Goal: Check status: Check status

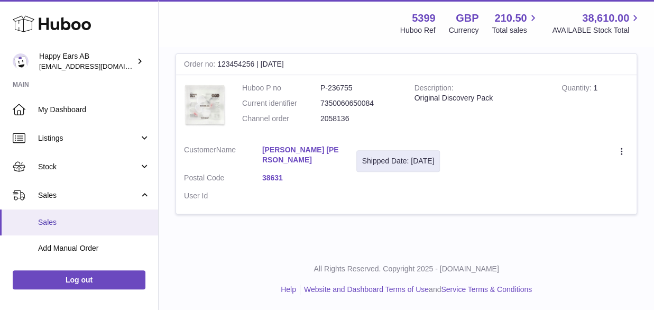
click at [58, 227] on link "Sales" at bounding box center [79, 222] width 158 height 26
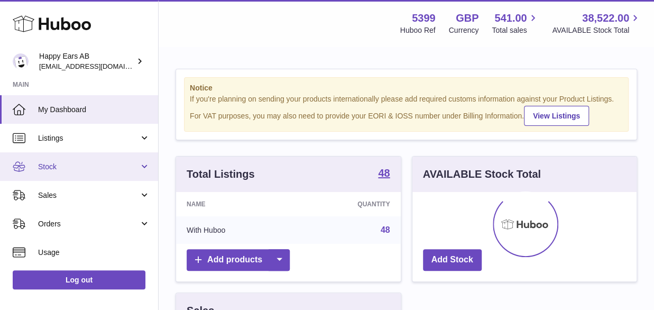
scroll to position [165, 224]
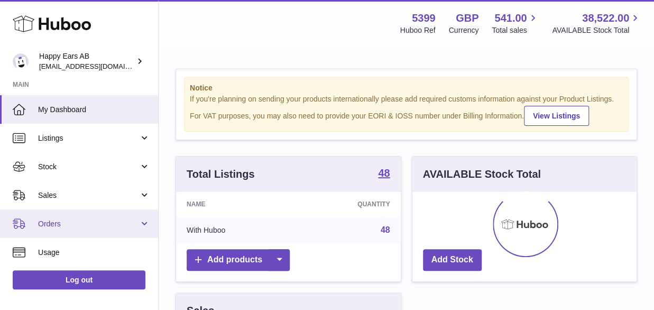
click at [51, 225] on span "Orders" at bounding box center [88, 224] width 101 height 10
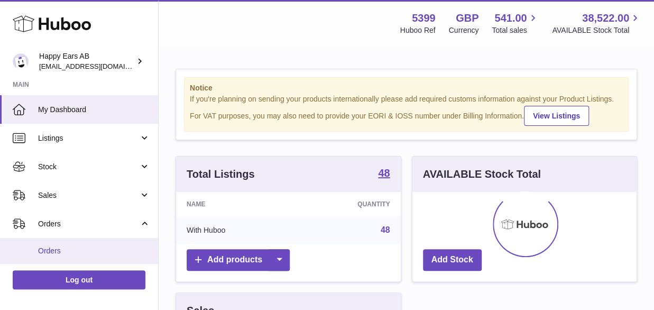
click at [53, 254] on span "Orders" at bounding box center [94, 251] width 112 height 10
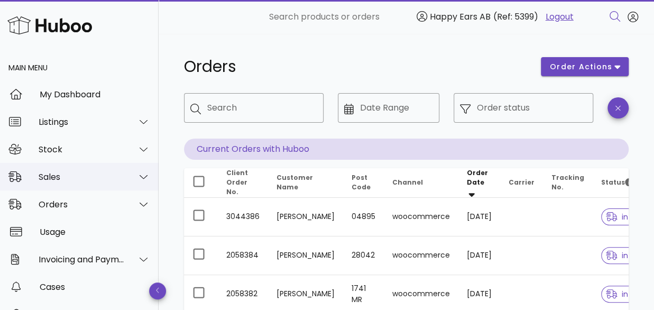
click at [64, 179] on div "Sales" at bounding box center [82, 177] width 86 height 10
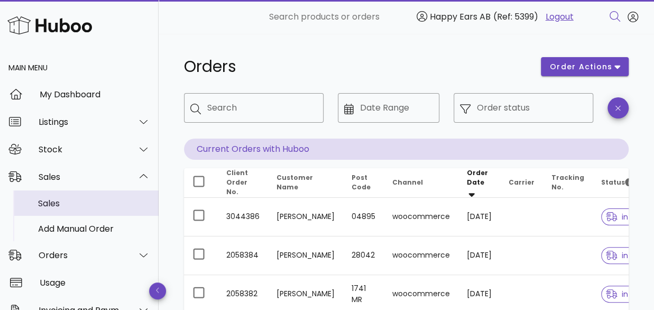
click at [55, 209] on div "Sales" at bounding box center [94, 203] width 112 height 23
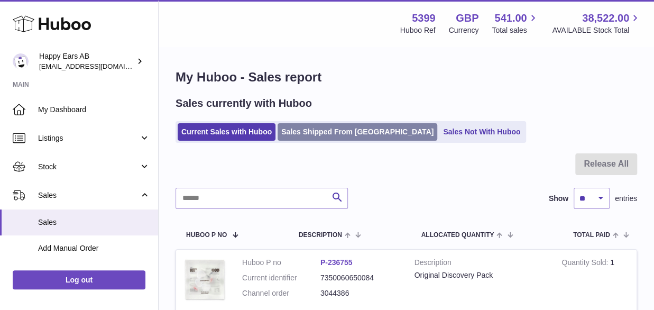
click at [336, 125] on link "Sales Shipped From [GEOGRAPHIC_DATA]" at bounding box center [357, 131] width 160 height 17
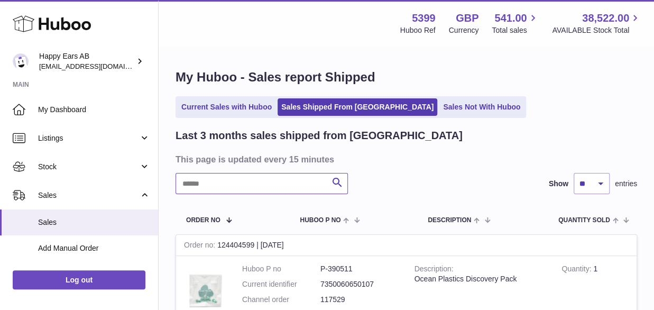
click at [208, 190] on input "text" at bounding box center [261, 183] width 172 height 21
paste input "*******"
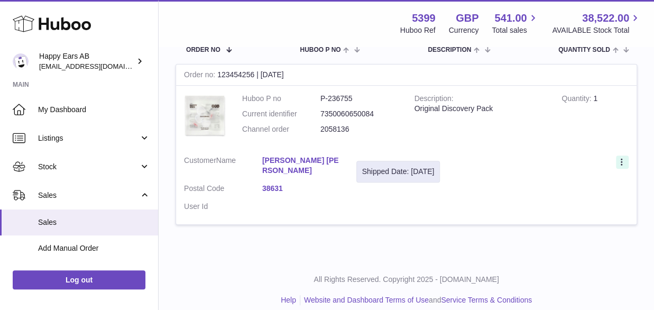
scroll to position [181, 0]
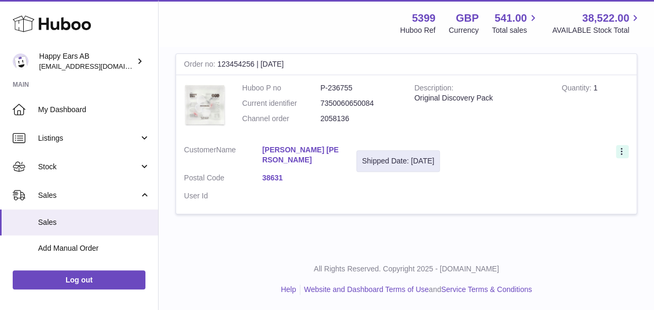
type input "*******"
click at [620, 152] on icon at bounding box center [622, 152] width 12 height 11
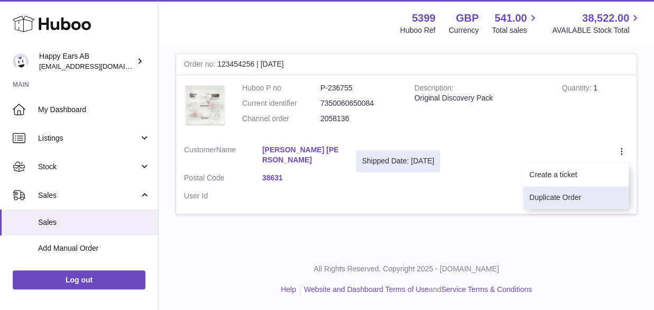
click at [561, 197] on li "Duplicate Order" at bounding box center [576, 197] width 106 height 23
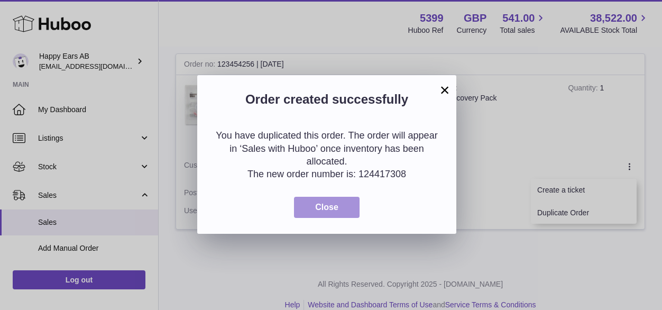
click at [335, 204] on span "Close" at bounding box center [326, 206] width 23 height 9
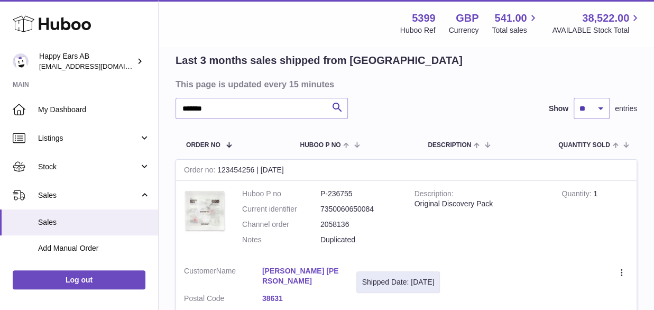
scroll to position [0, 0]
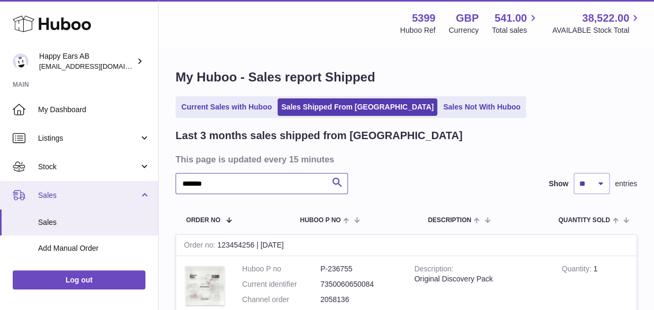
drag, startPoint x: 103, startPoint y: 188, endPoint x: 80, endPoint y: 182, distance: 22.8
click at [94, 188] on div "Huboo Happy Ears AB [EMAIL_ADDRESS][DOMAIN_NAME] Main My Dashboard Listings Not…" at bounding box center [327, 253] width 654 height 506
paste input "******"
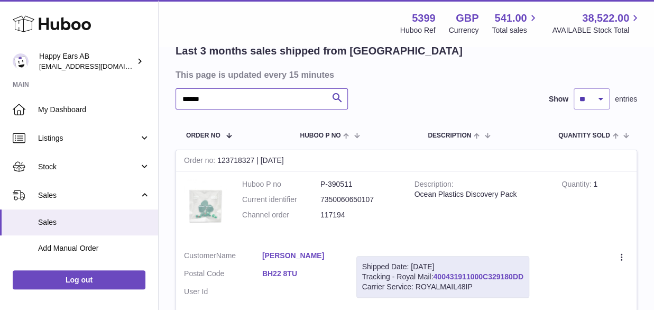
scroll to position [159, 0]
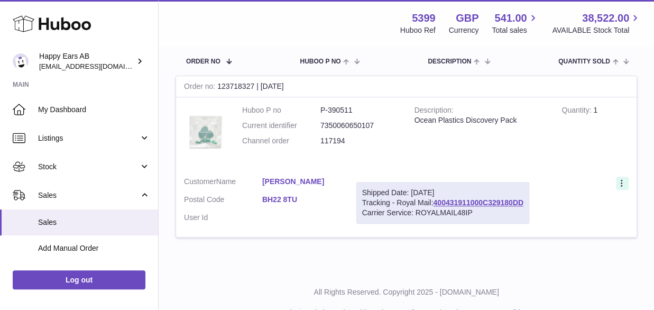
type input "******"
click at [623, 182] on icon at bounding box center [622, 184] width 12 height 11
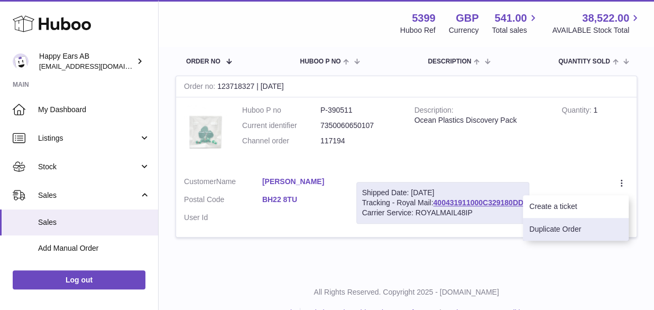
click at [561, 229] on li "Duplicate Order" at bounding box center [576, 229] width 106 height 23
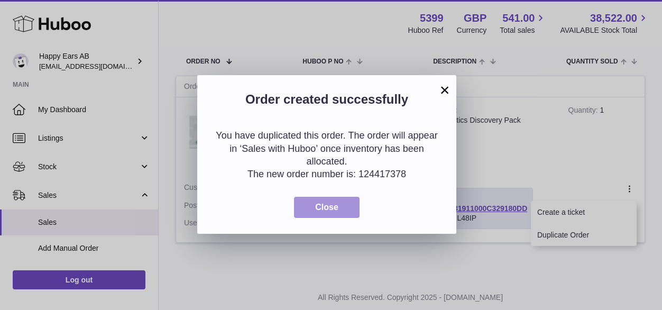
click at [346, 211] on button "Close" at bounding box center [327, 208] width 66 height 22
